Goal: Information Seeking & Learning: Stay updated

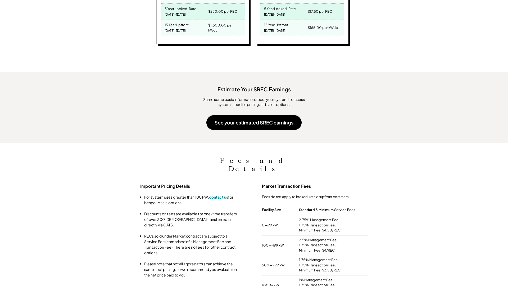
scroll to position [381, 0]
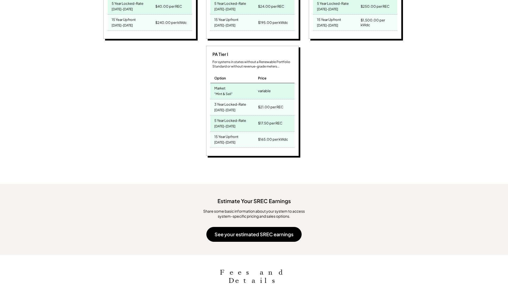
scroll to position [498, 0]
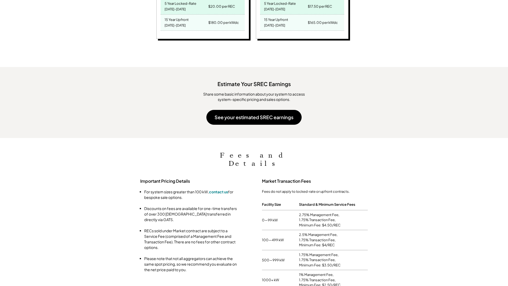
scroll to position [381, 0]
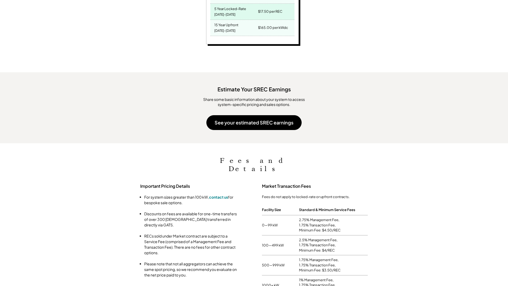
scroll to position [381, 0]
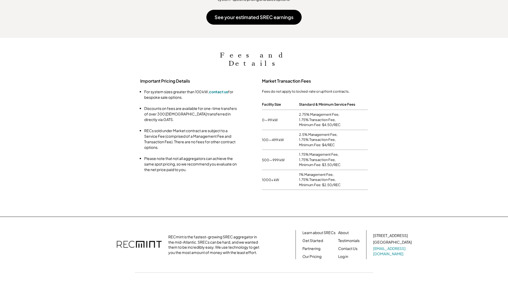
scroll to position [550, 0]
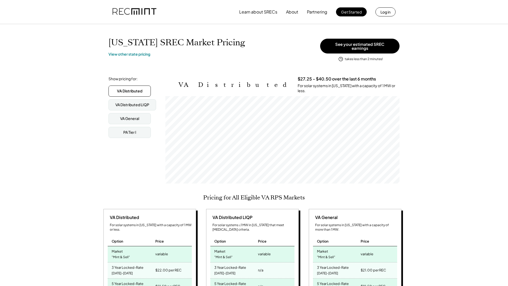
scroll to position [87, 234]
